Goal: Information Seeking & Learning: Find specific fact

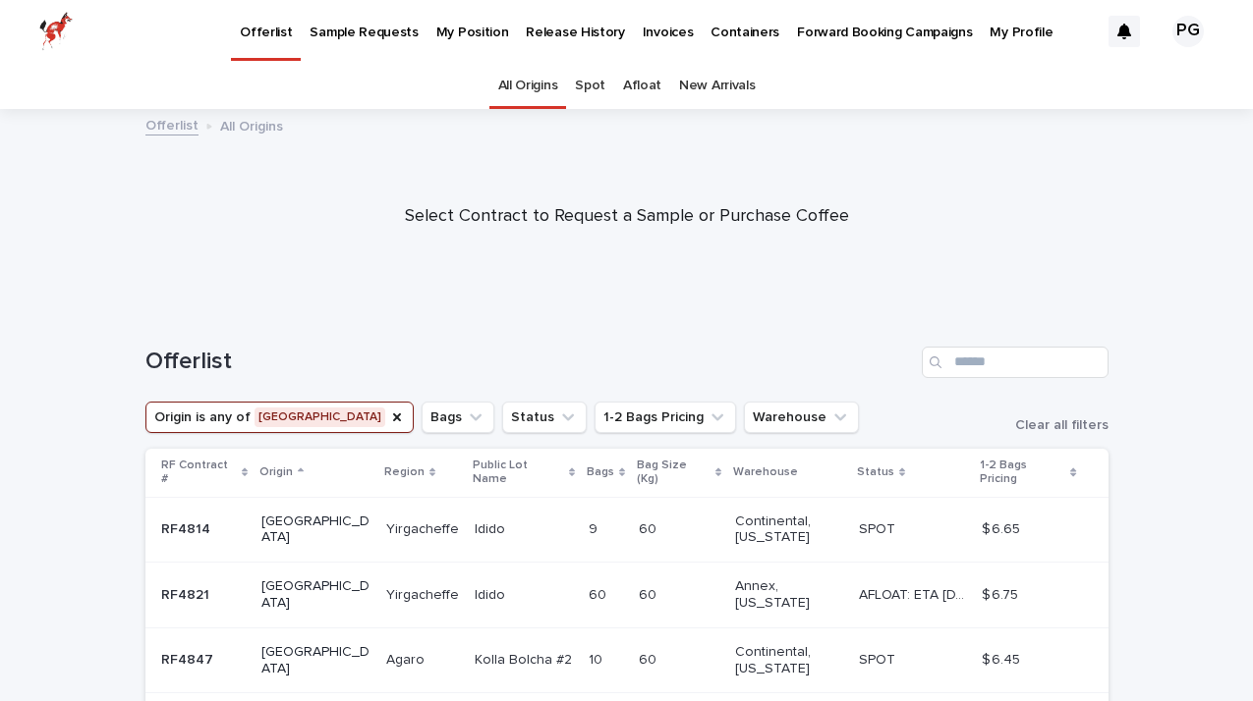
click at [466, 26] on p "My Position" at bounding box center [472, 20] width 73 height 41
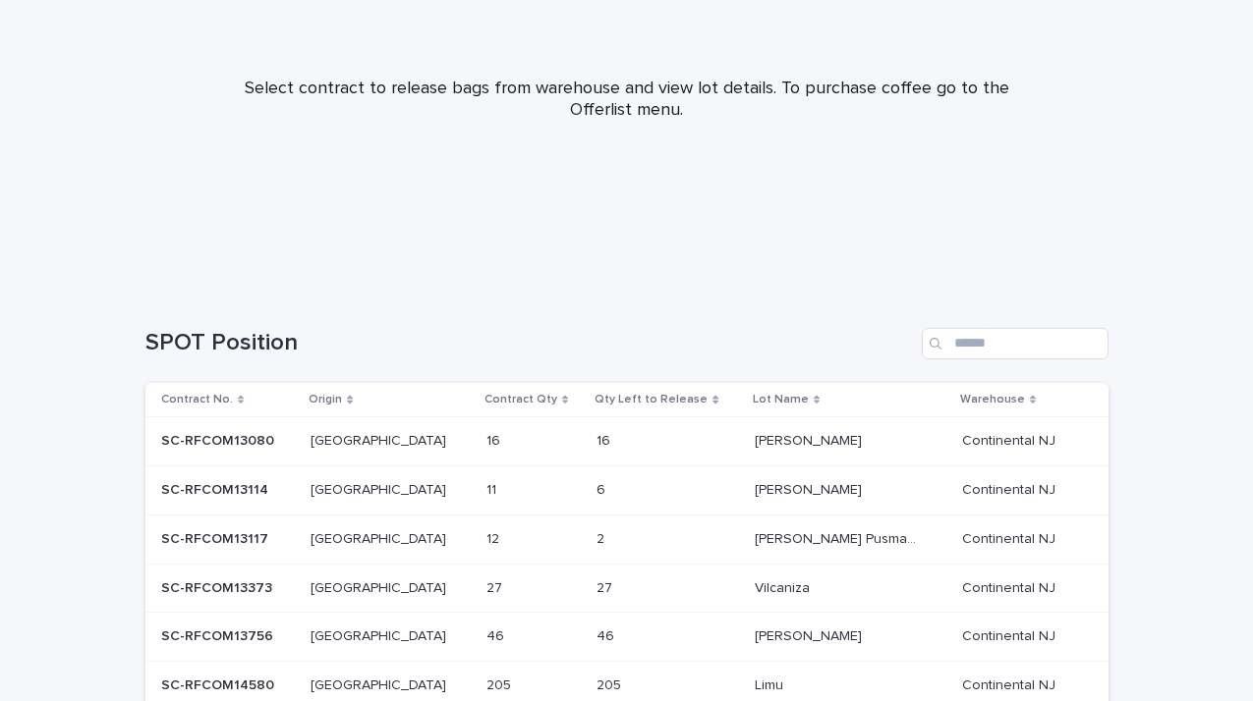
scroll to position [555, 0]
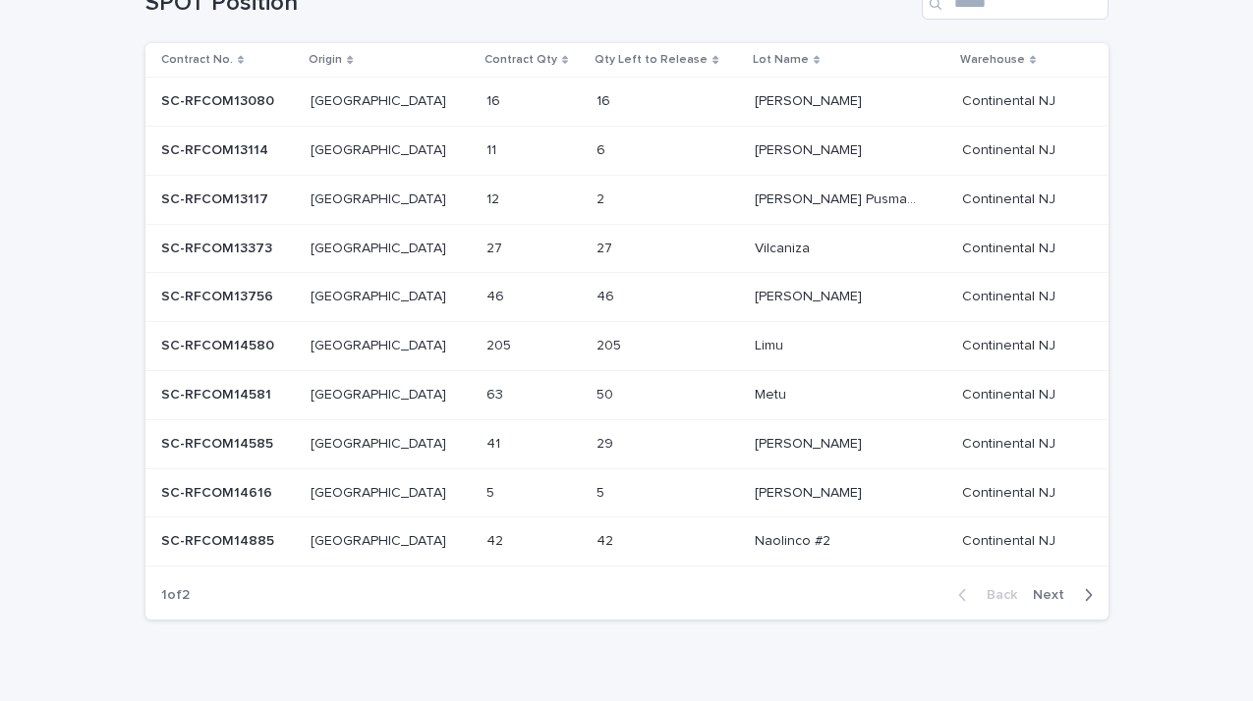
click at [764, 488] on p "[PERSON_NAME]" at bounding box center [810, 491] width 111 height 21
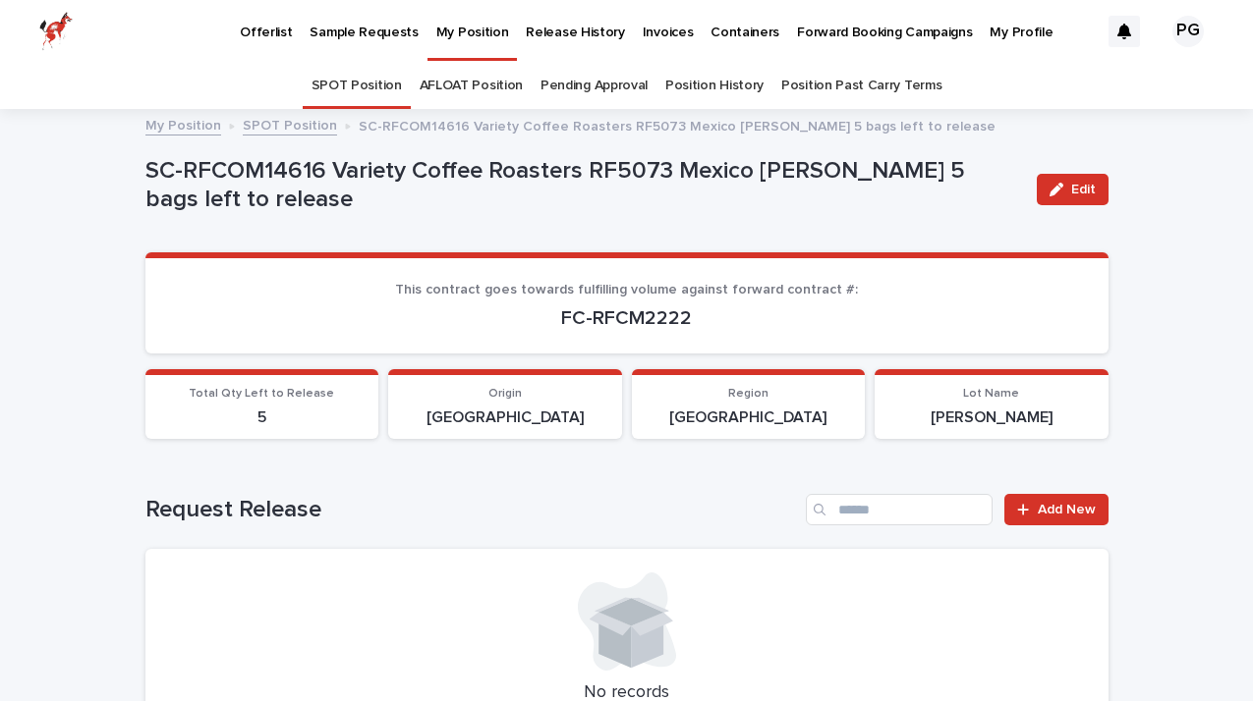
click at [369, 84] on link "SPOT Position" at bounding box center [356, 86] width 90 height 46
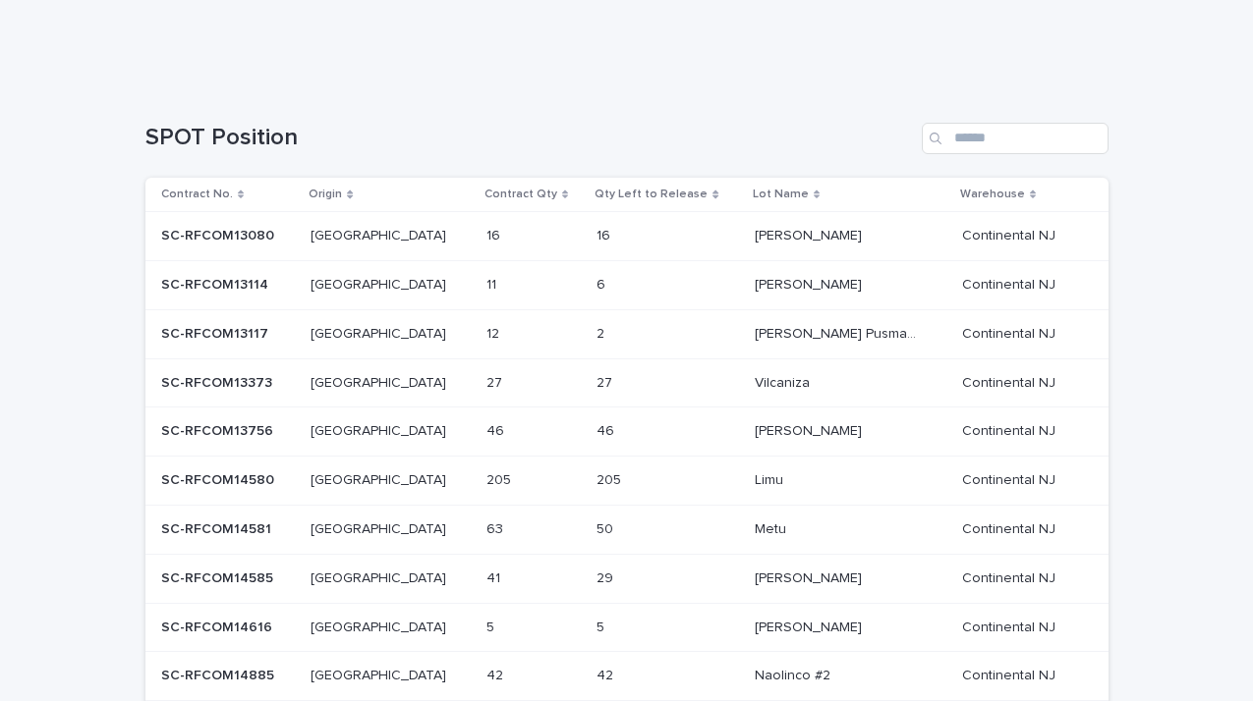
scroll to position [588, 0]
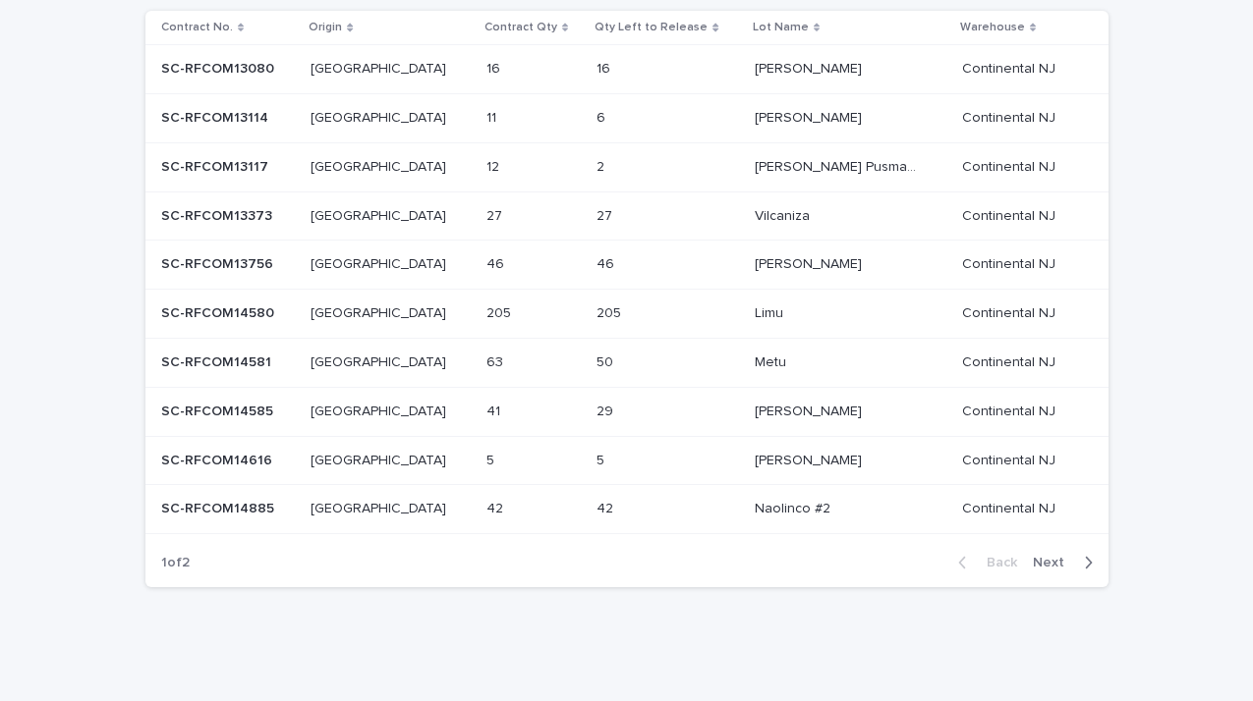
click at [1052, 558] on span "Next" at bounding box center [1054, 563] width 43 height 14
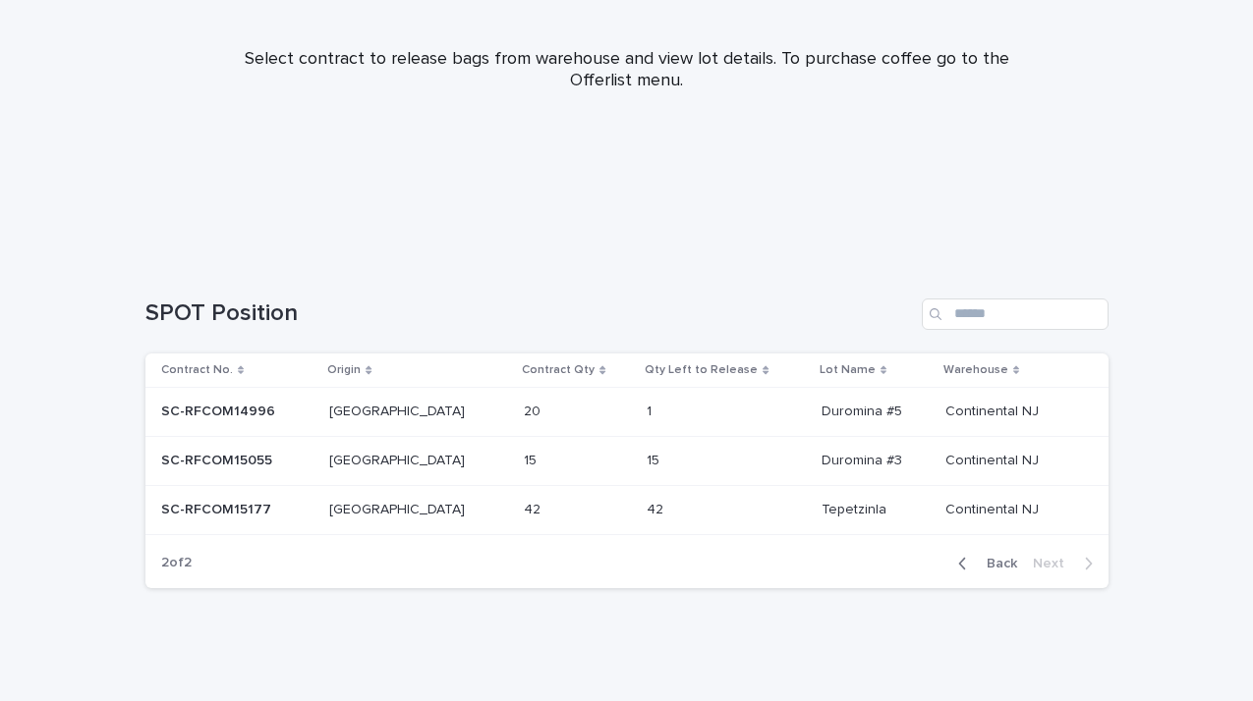
click at [1001, 563] on span "Back" at bounding box center [996, 564] width 42 height 14
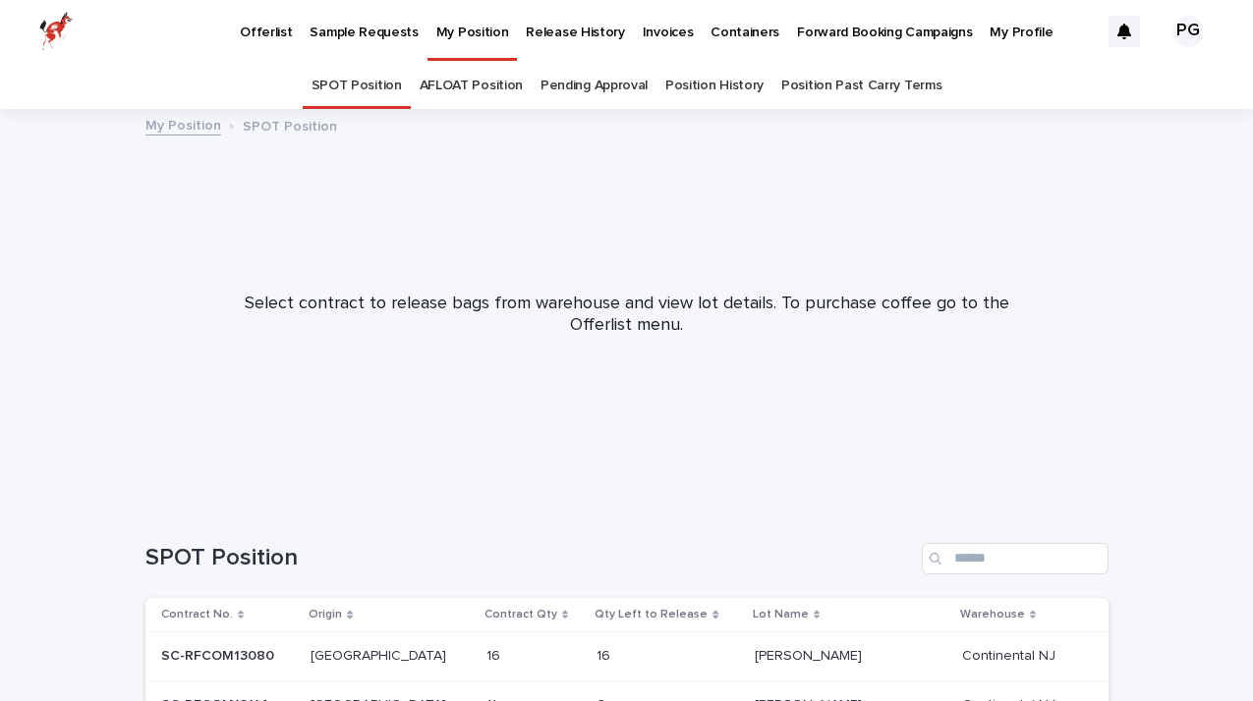
click at [580, 83] on link "Pending Approval" at bounding box center [593, 86] width 107 height 46
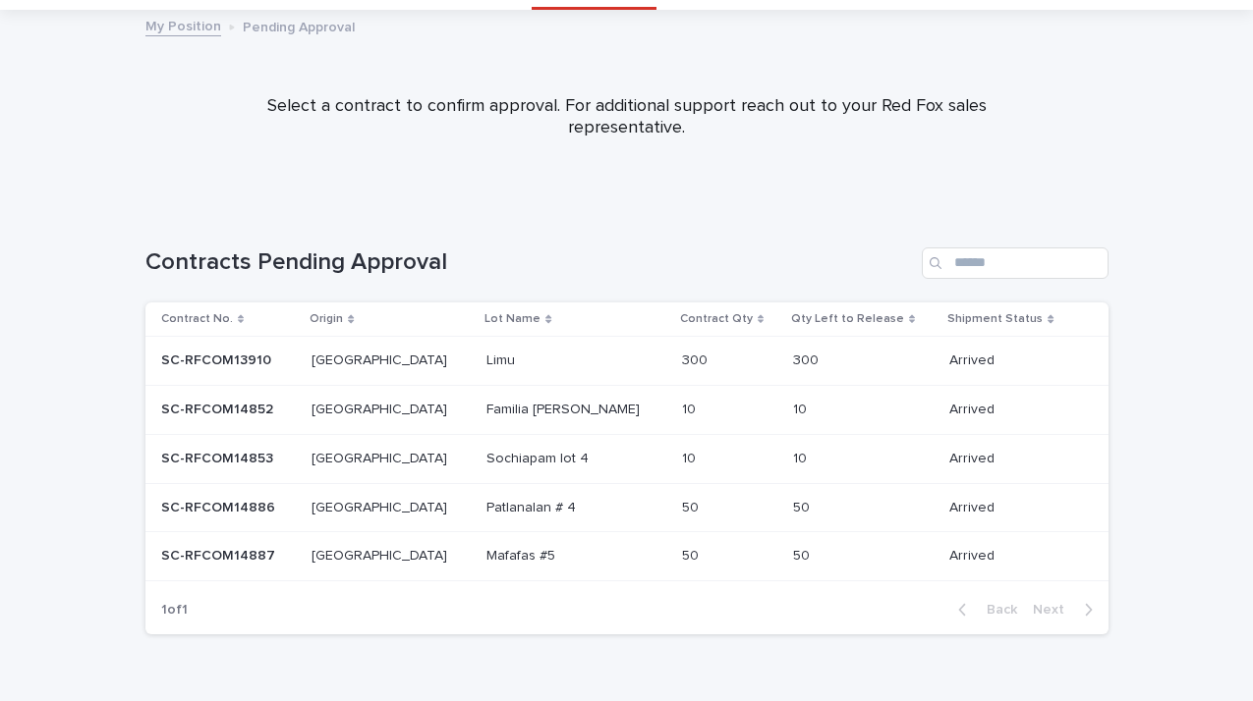
scroll to position [103, 0]
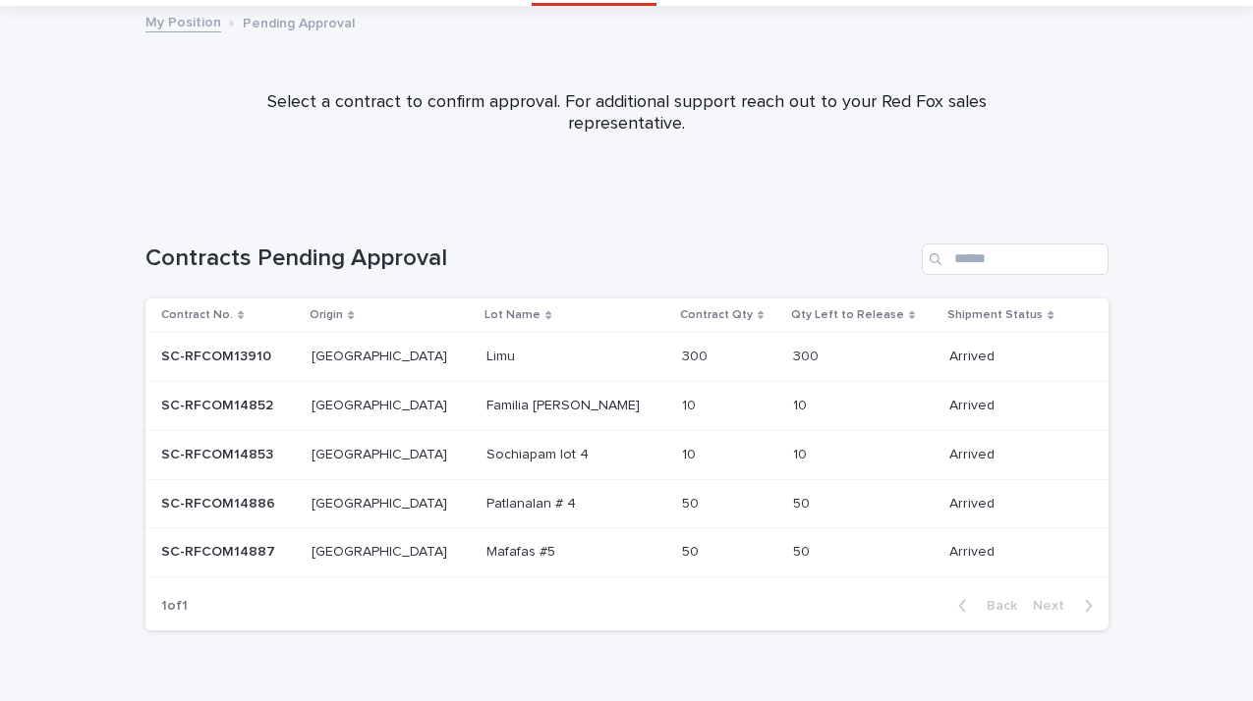
click at [839, 405] on div "10 10" at bounding box center [863, 406] width 141 height 32
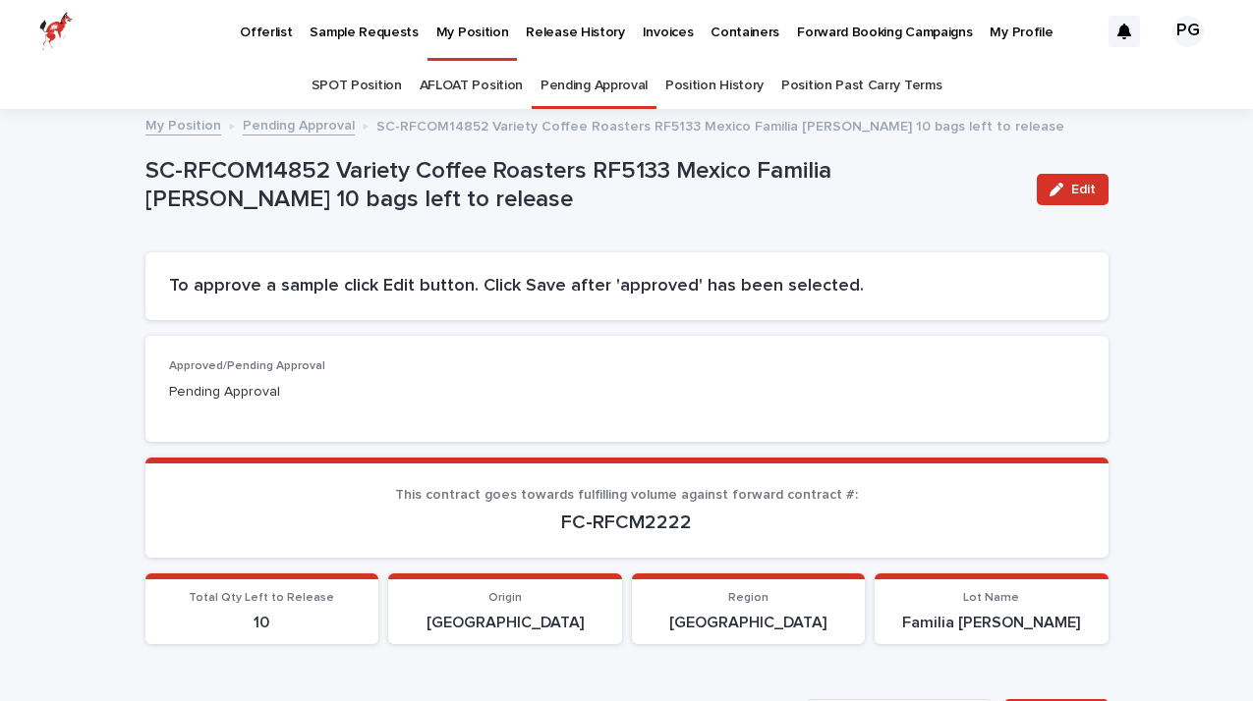
click at [362, 84] on link "SPOT Position" at bounding box center [356, 86] width 90 height 46
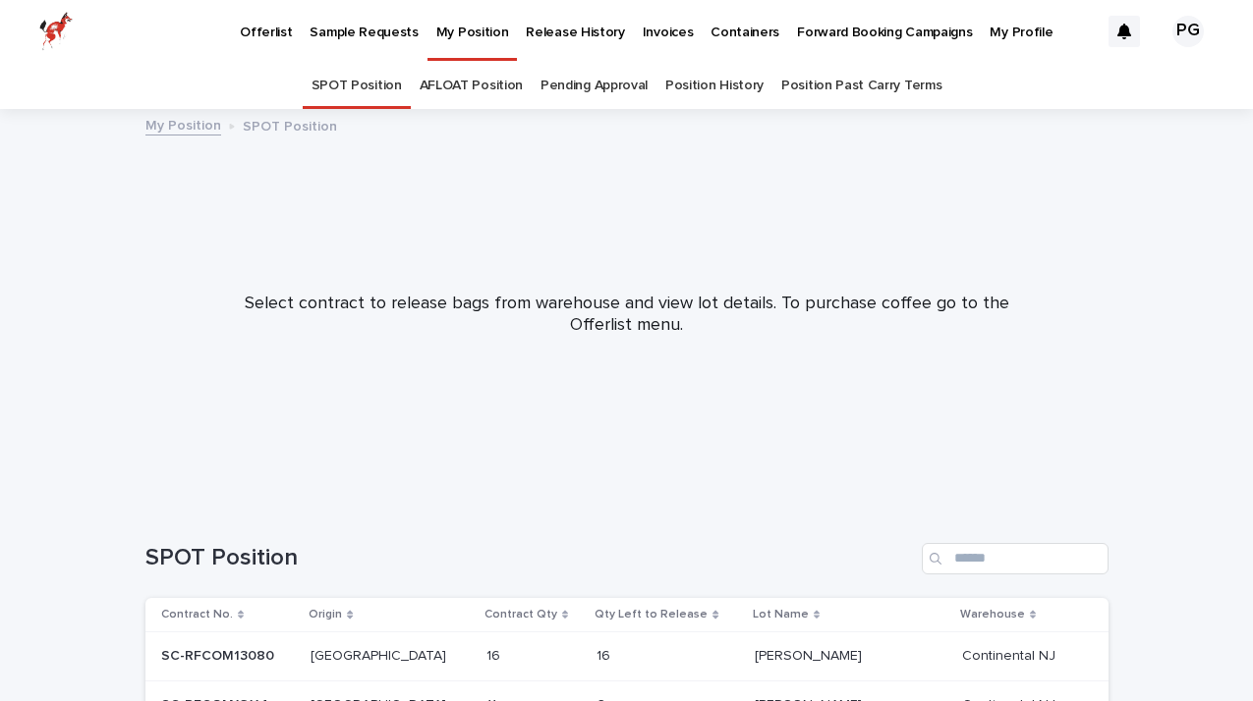
click at [605, 89] on link "Pending Approval" at bounding box center [593, 86] width 107 height 46
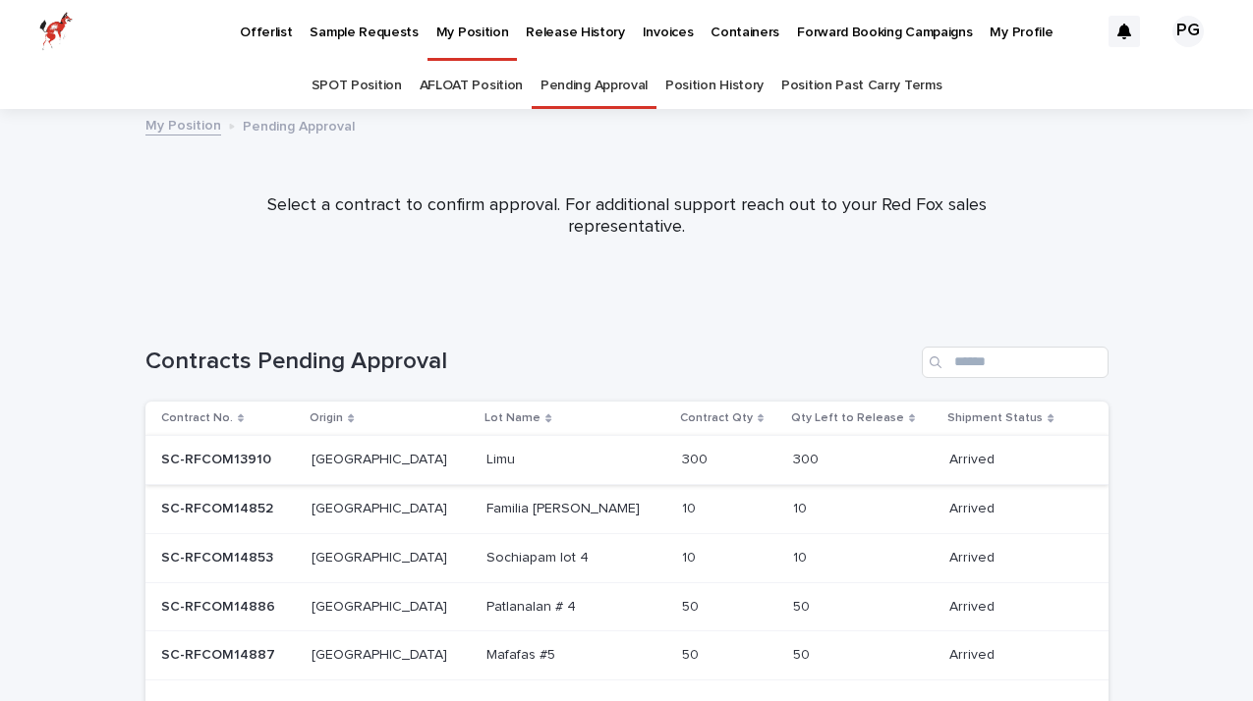
scroll to position [146, 0]
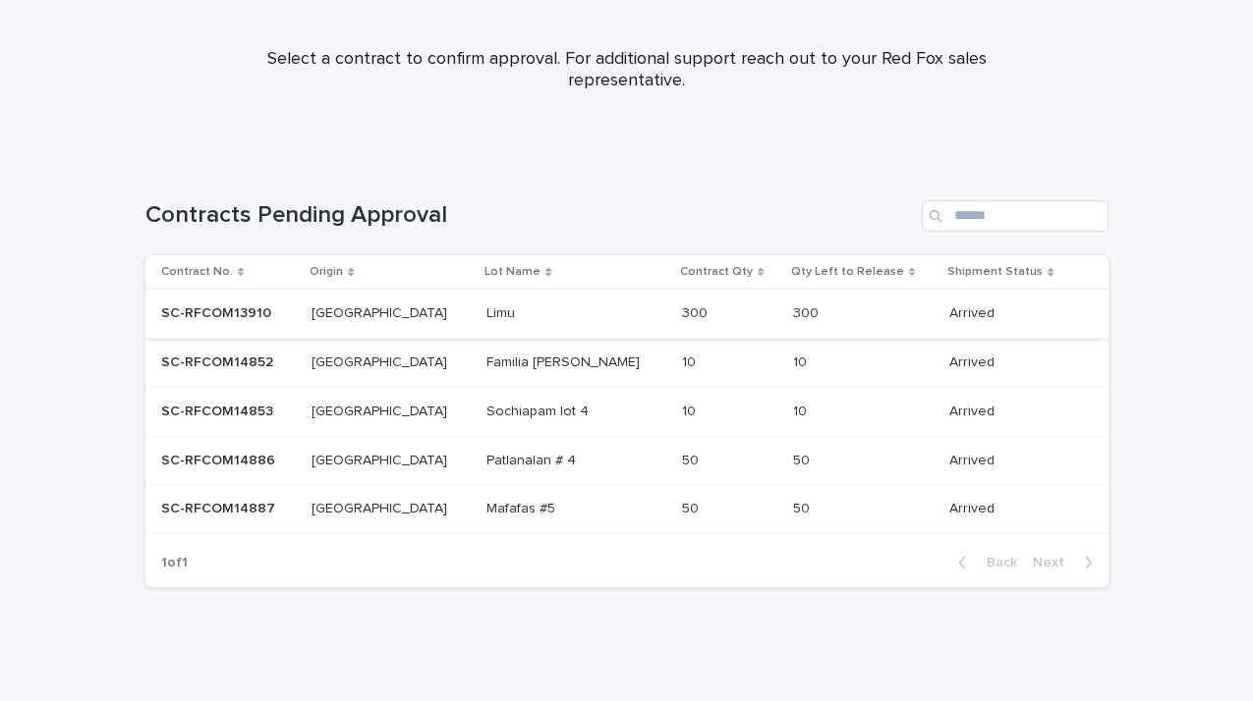
click at [682, 417] on p at bounding box center [723, 412] width 82 height 17
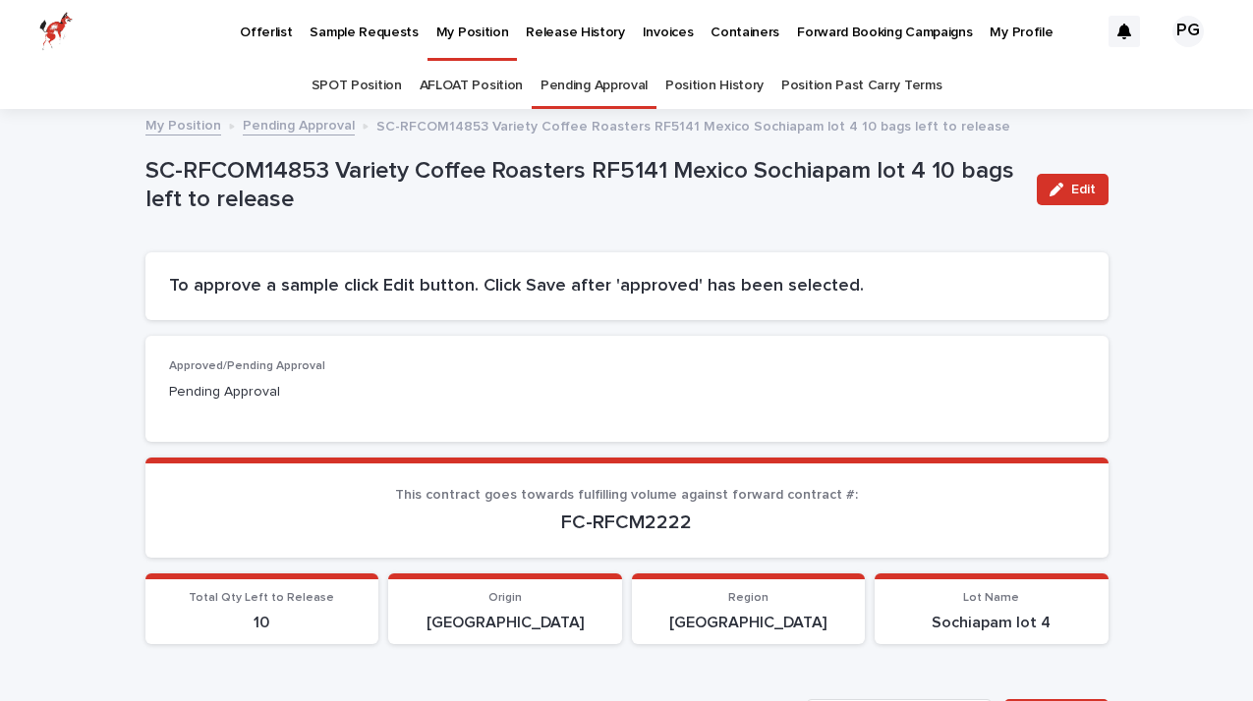
click at [382, 84] on link "SPOT Position" at bounding box center [356, 86] width 90 height 46
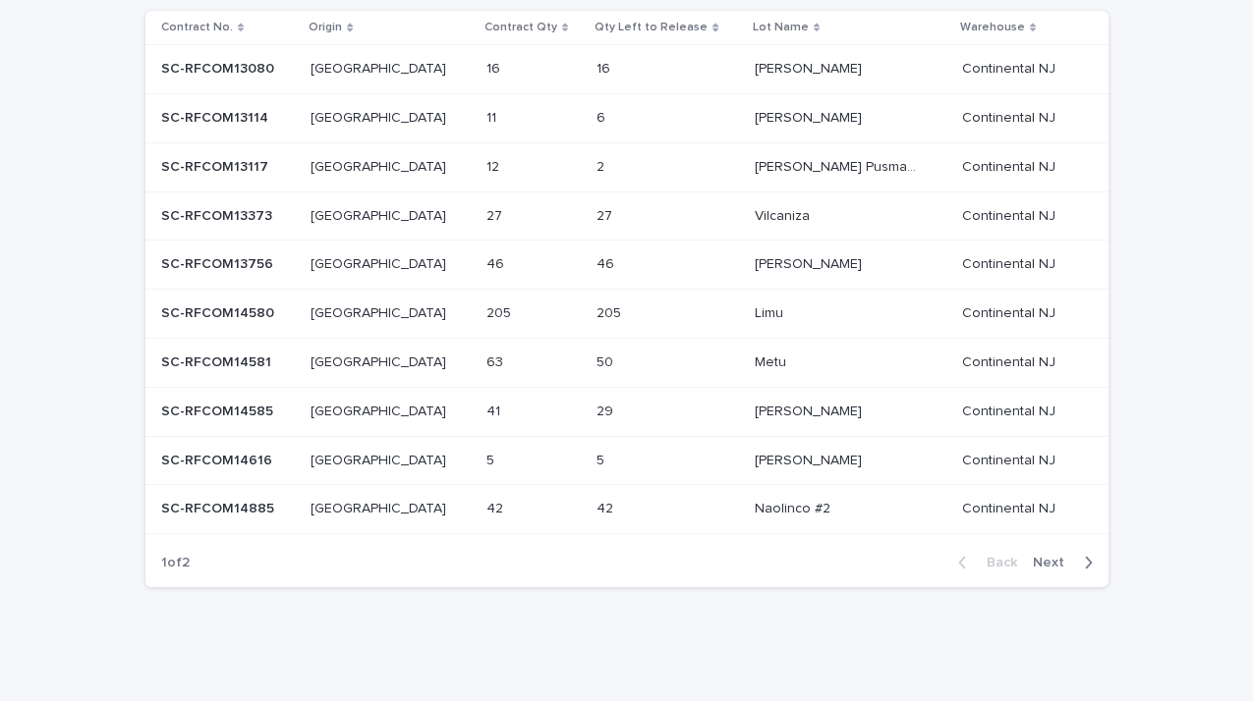
scroll to position [504, 0]
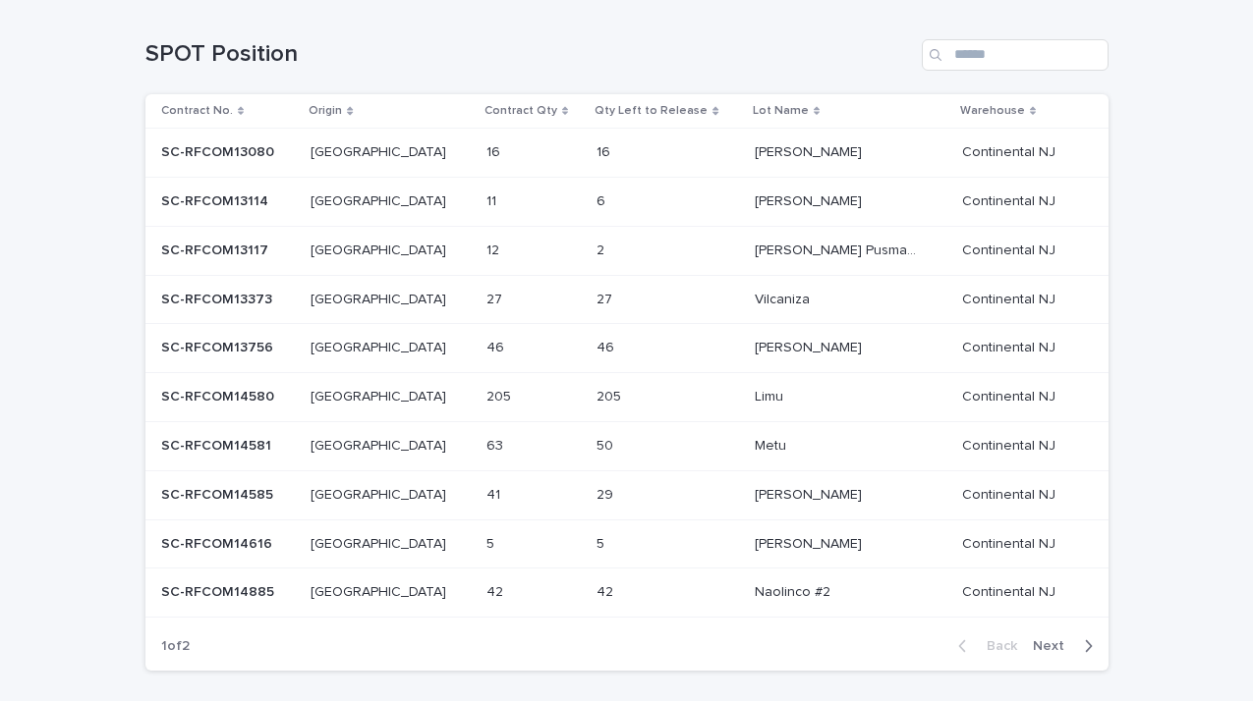
click at [1052, 644] on span "Next" at bounding box center [1054, 647] width 43 height 14
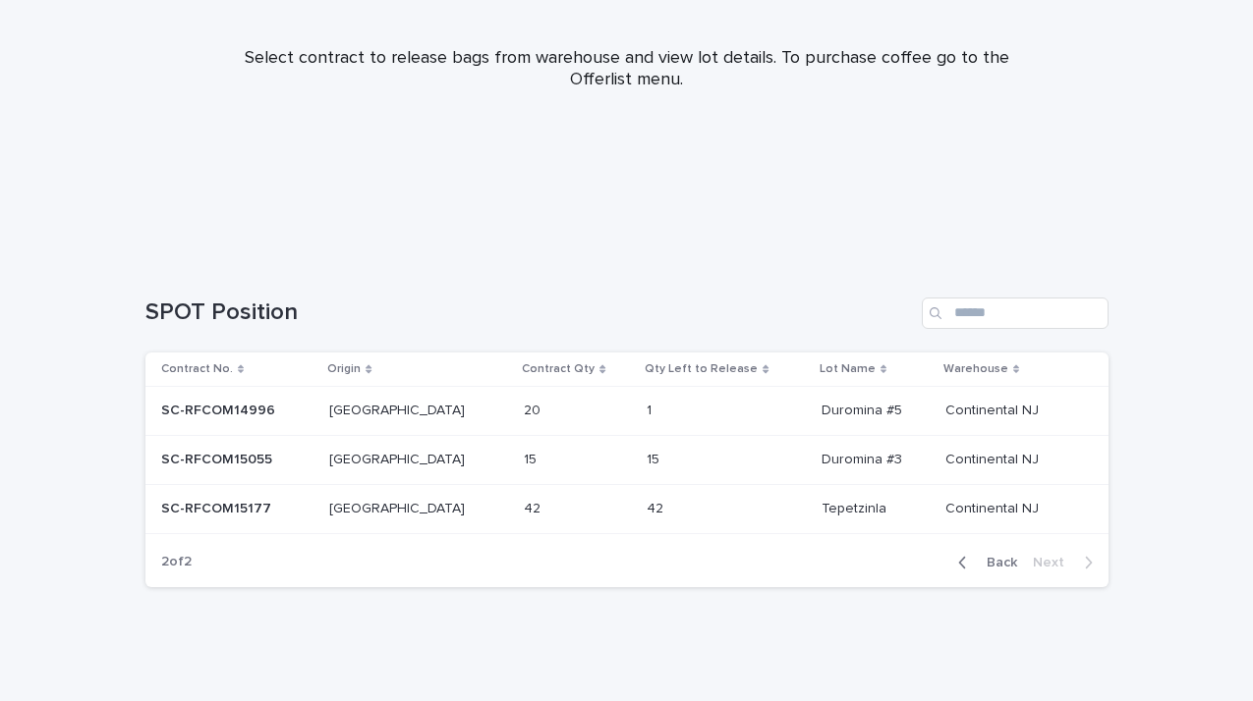
scroll to position [245, 0]
click at [997, 563] on span "Back" at bounding box center [996, 564] width 42 height 14
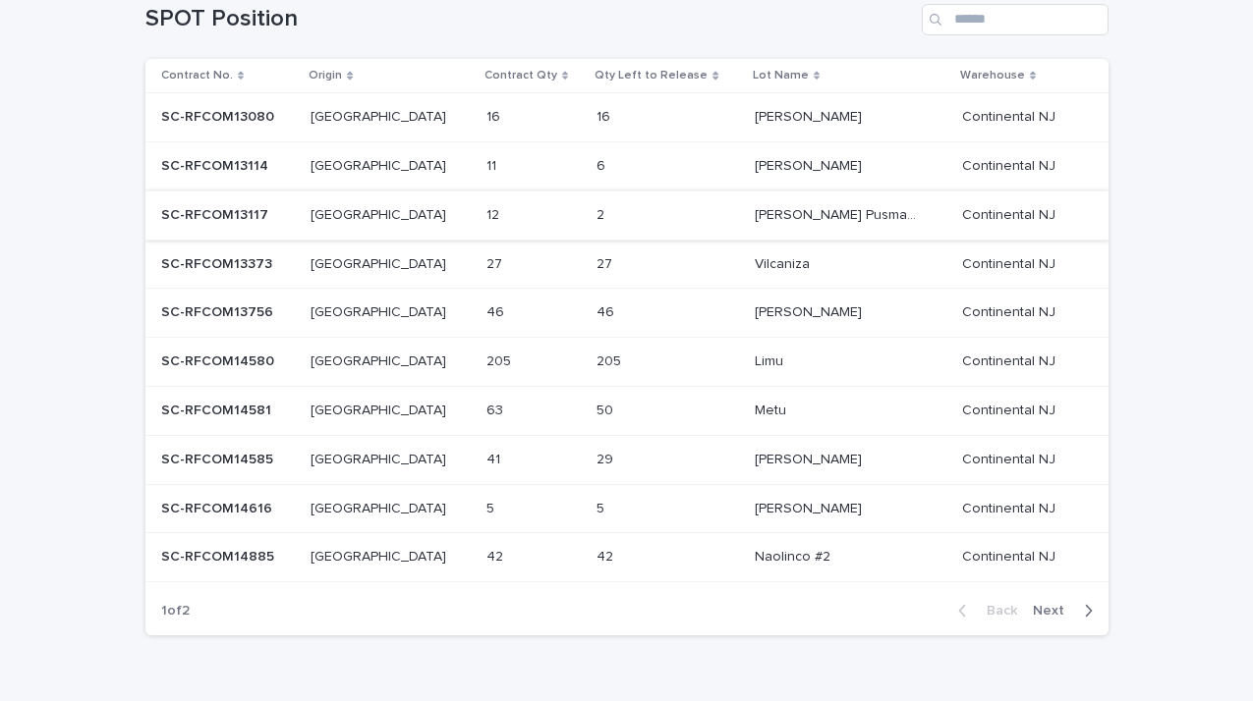
scroll to position [546, 0]
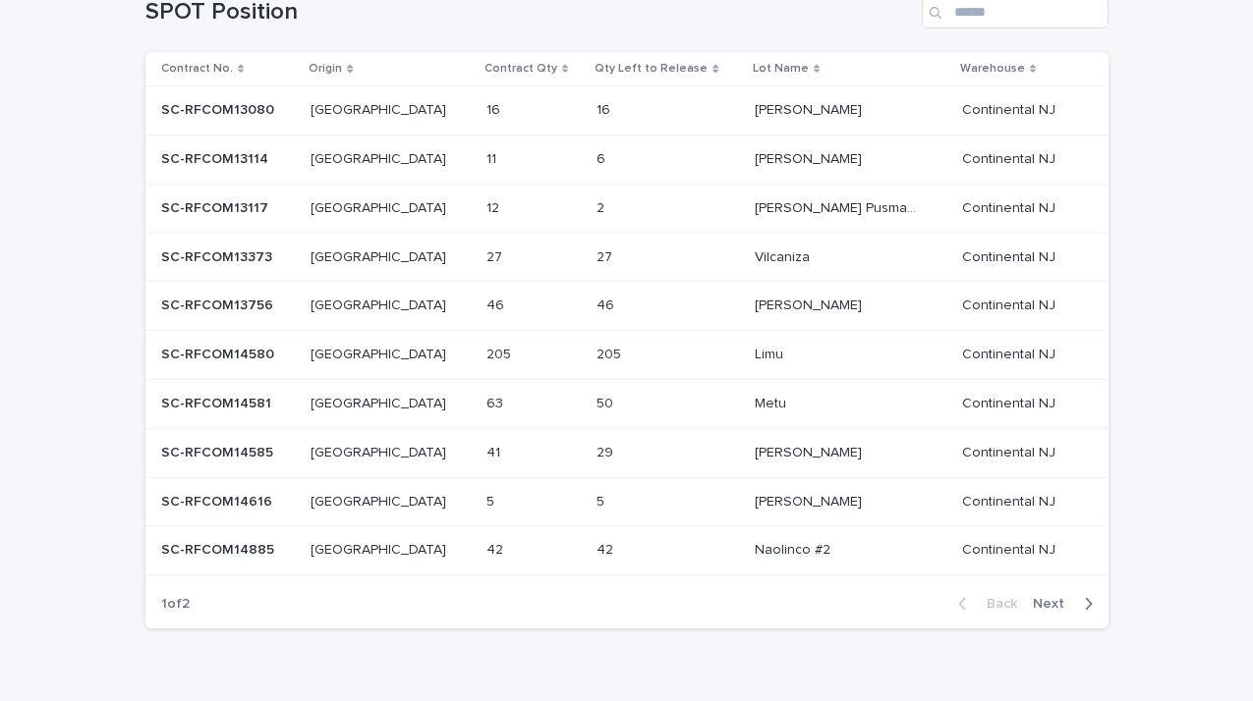
click at [614, 203] on p at bounding box center [637, 208] width 82 height 17
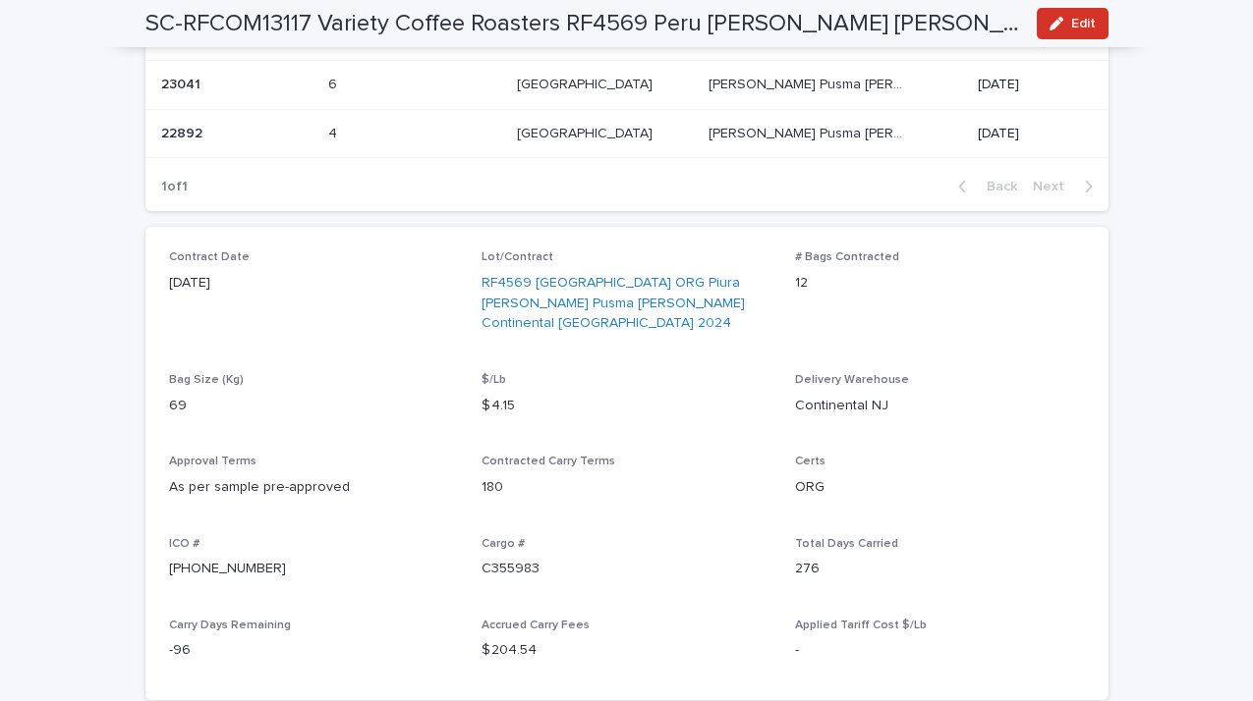
scroll to position [544, 0]
drag, startPoint x: 247, startPoint y: 531, endPoint x: 169, endPoint y: 528, distance: 77.7
click at [169, 557] on p "[PHONE_NUMBER]" at bounding box center [314, 567] width 290 height 21
copy p "[PHONE_NUMBER]"
drag, startPoint x: 309, startPoint y: 23, endPoint x: 119, endPoint y: 19, distance: 190.6
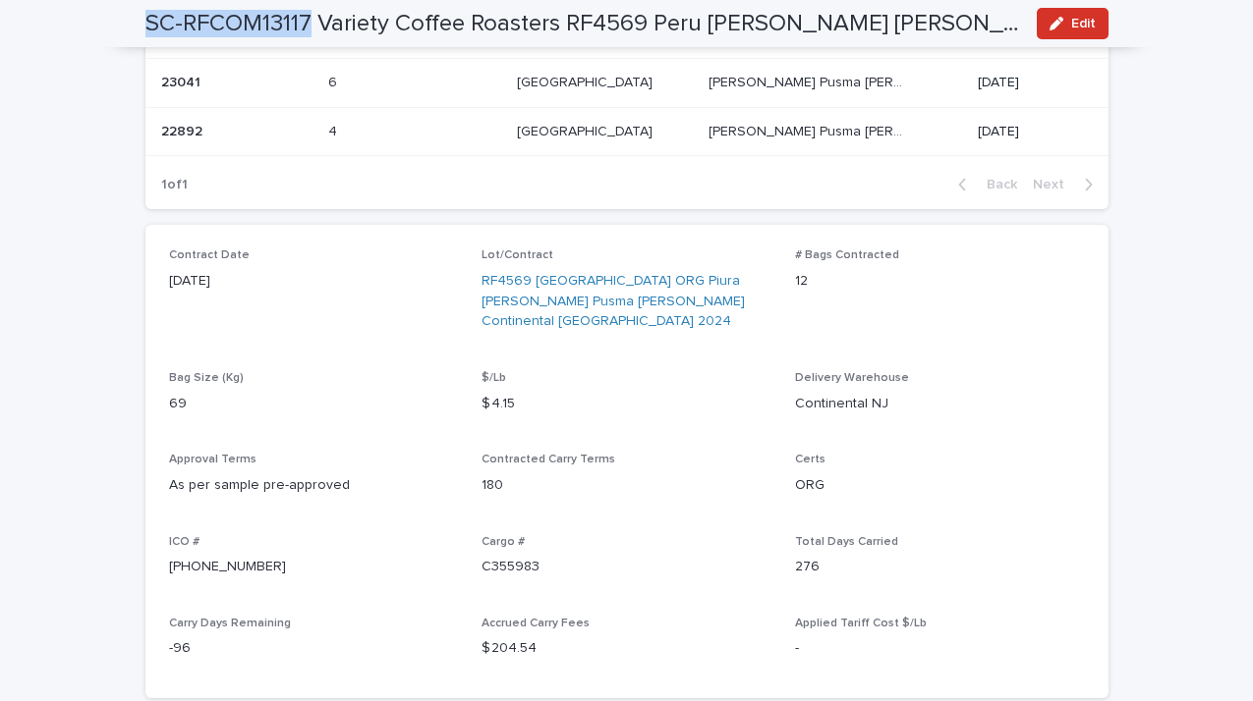
click at [114, 20] on div "SC-RFCOM13117 Variety Coffee Roasters RF4569 Peru [PERSON_NAME] [PERSON_NAME] 2…" at bounding box center [626, 23] width 1057 height 47
copy h2 "SC-RFCOM13117"
